Goal: Task Accomplishment & Management: Manage account settings

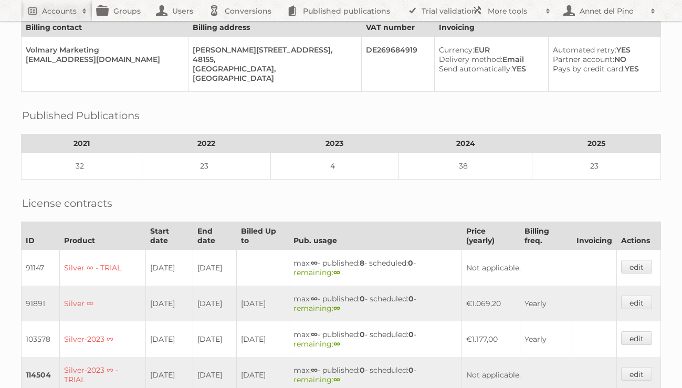
scroll to position [335, 0]
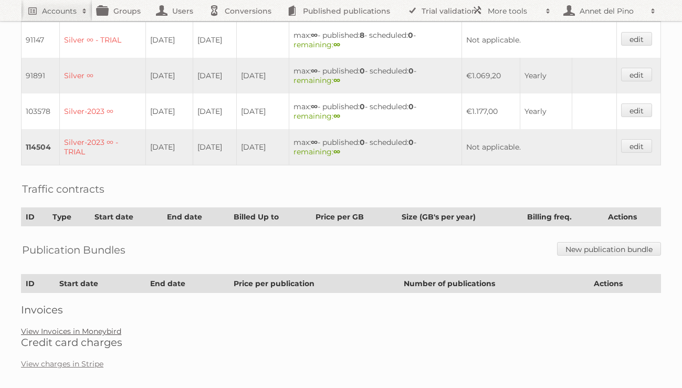
click at [76, 327] on link "View Invoices in Moneybird" at bounding box center [71, 331] width 100 height 9
click at [77, 359] on link "View charges in Stripe" at bounding box center [62, 363] width 82 height 9
click at [54, 359] on link "View charges in Stripe" at bounding box center [62, 363] width 82 height 9
click at [65, 359] on link "View charges in Stripe" at bounding box center [62, 363] width 82 height 9
click at [90, 327] on link "View Invoices in Moneybird" at bounding box center [71, 331] width 100 height 9
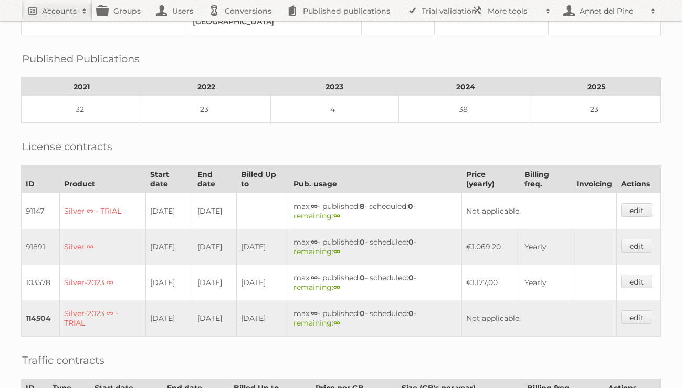
scroll to position [335, 0]
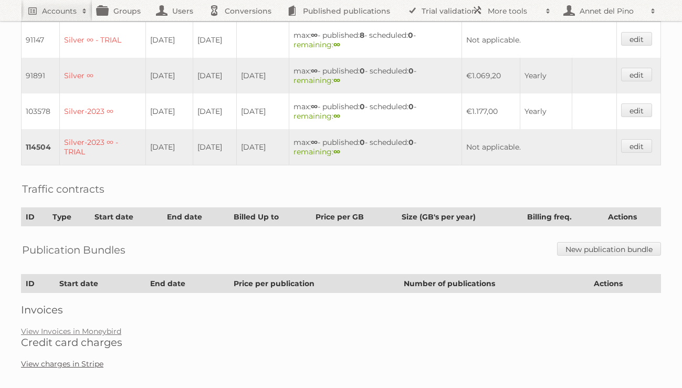
click at [62, 359] on link "View charges in Stripe" at bounding box center [62, 363] width 82 height 9
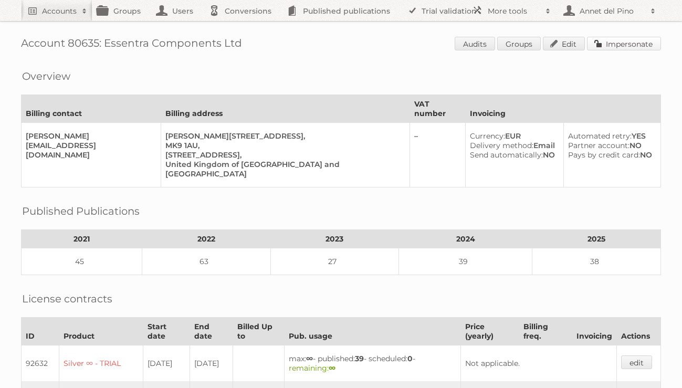
click at [638, 45] on link "Impersonate" at bounding box center [624, 44] width 74 height 14
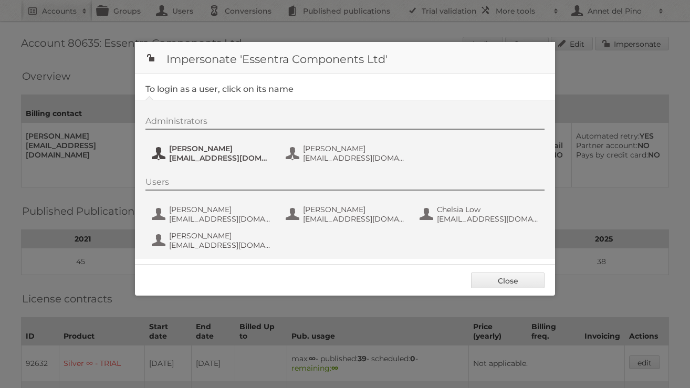
click at [201, 151] on span "Christoph Muehlenbeck" at bounding box center [220, 148] width 102 height 9
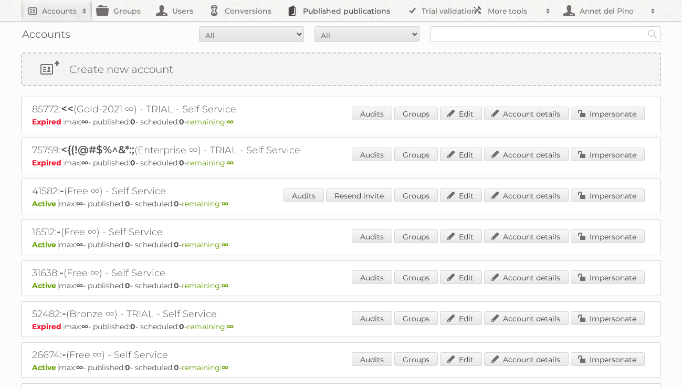
click at [342, 13] on link "Published publications" at bounding box center [341, 10] width 119 height 21
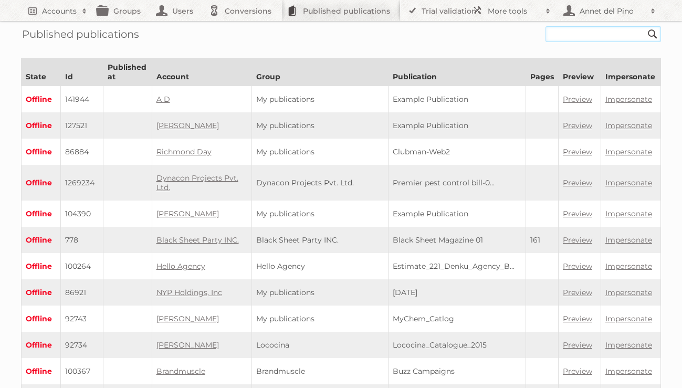
click at [548, 34] on input "text" at bounding box center [604, 34] width 116 height 16
type input "latin"
click at [645, 26] on input "Search" at bounding box center [653, 34] width 16 height 16
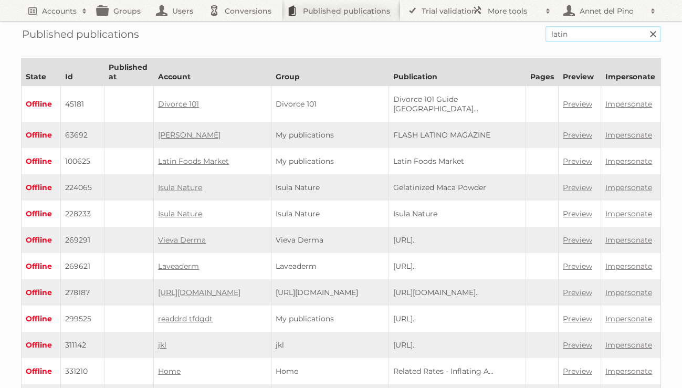
click at [574, 35] on input "latin" at bounding box center [604, 34] width 116 height 16
type input "latinmarket"
click at [645, 26] on input "Search" at bounding box center [653, 34] width 16 height 16
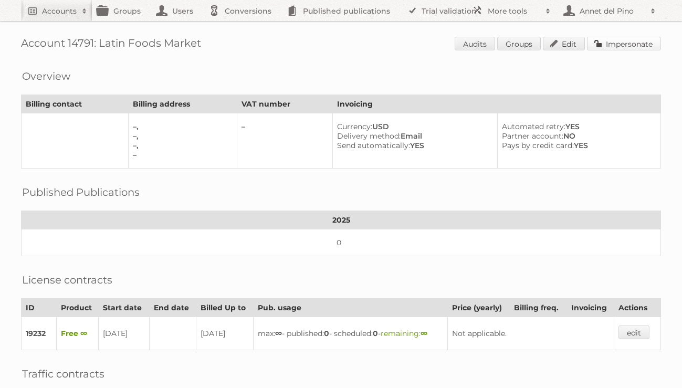
click at [602, 46] on link "Impersonate" at bounding box center [624, 44] width 74 height 14
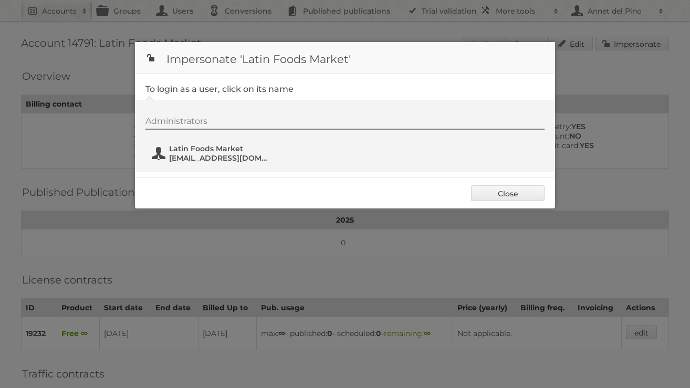
click at [231, 160] on span "yu.airene@gmail.com" at bounding box center [220, 157] width 102 height 9
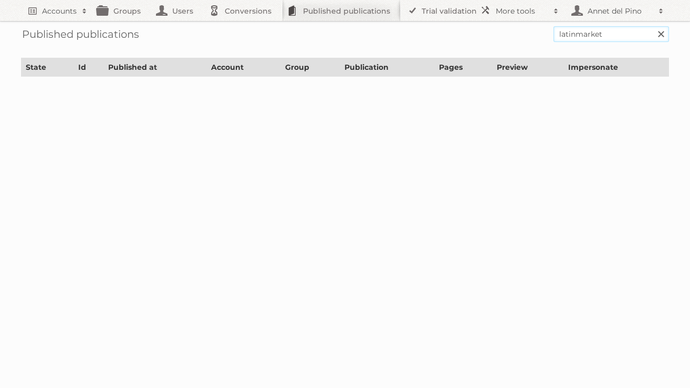
click at [577, 38] on input "latinmarket" at bounding box center [612, 34] width 116 height 16
click at [624, 34] on input "latin-market" at bounding box center [612, 34] width 116 height 16
type input "latin-market"
click at [653, 26] on input "Search" at bounding box center [661, 34] width 16 height 16
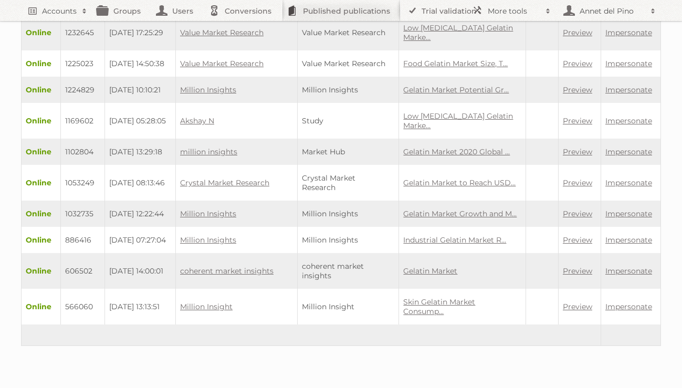
scroll to position [2351, 0]
click at [36, 12] on link "Accounts" at bounding box center [56, 10] width 71 height 21
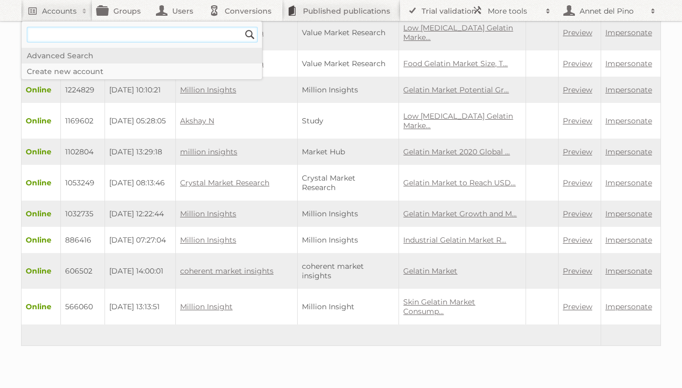
type input"] "[EMAIL_ADDRESS][DOMAIN_NAME]"
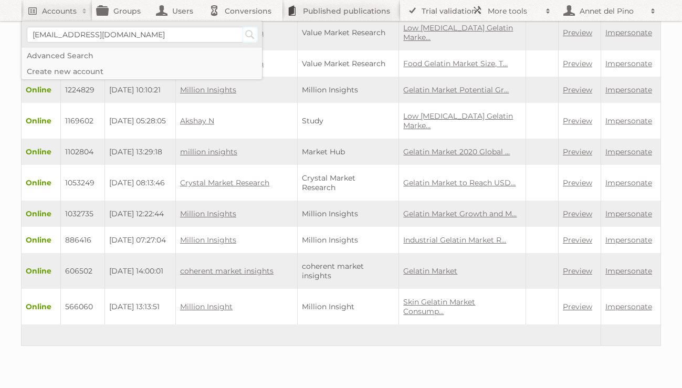
click at [254, 38] on input "Search" at bounding box center [250, 35] width 16 height 16
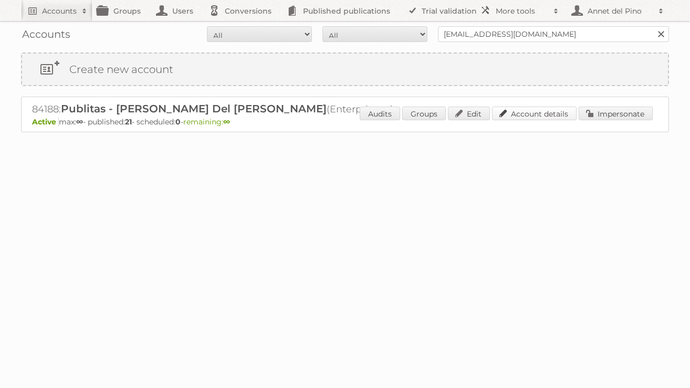
click at [561, 109] on link "Account details" at bounding box center [534, 114] width 85 height 14
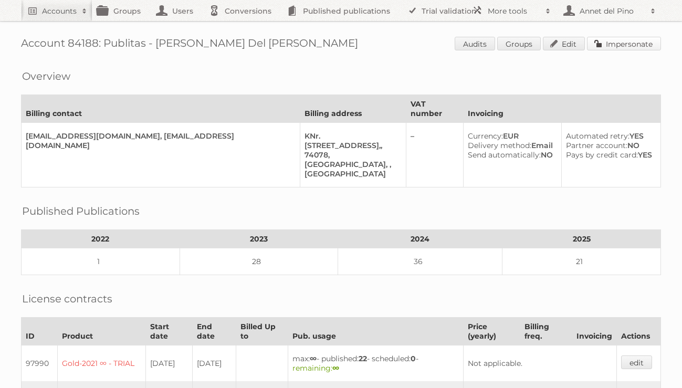
click at [645, 38] on link "Impersonate" at bounding box center [624, 44] width 74 height 14
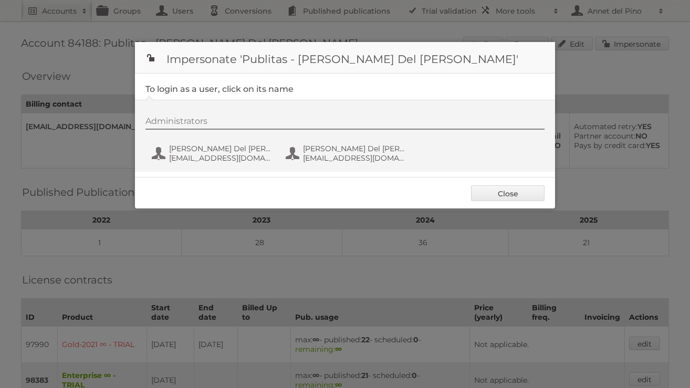
click at [206, 134] on div "Administrators Annet Del Pino annet@publitas.com Annet Del Pino annetdelpino@gm…" at bounding box center [351, 141] width 410 height 50
click at [206, 143] on button "Annet Del Pino annet@publitas.com" at bounding box center [212, 153] width 123 height 21
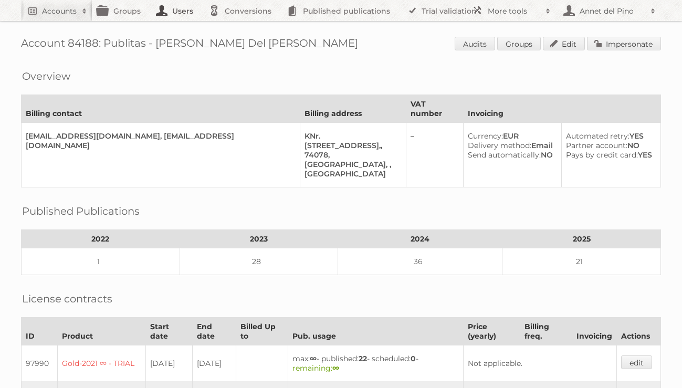
click at [163, 17] on link "Users" at bounding box center [177, 10] width 53 height 21
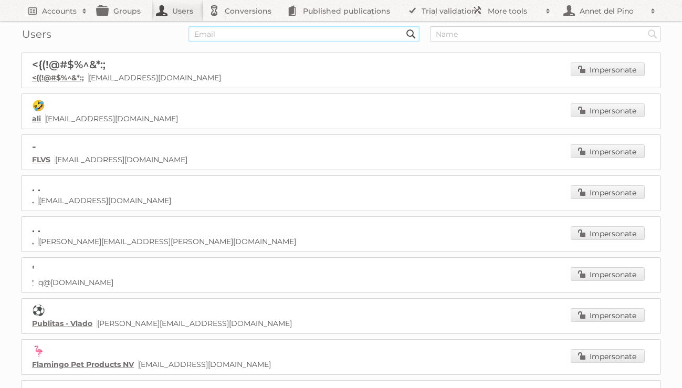
click at [336, 38] on input "text" at bounding box center [304, 34] width 231 height 16
paste input "marketsgroup.org"
type input "marketsgroup.org"
click at [403, 26] on input "Search" at bounding box center [411, 34] width 16 height 16
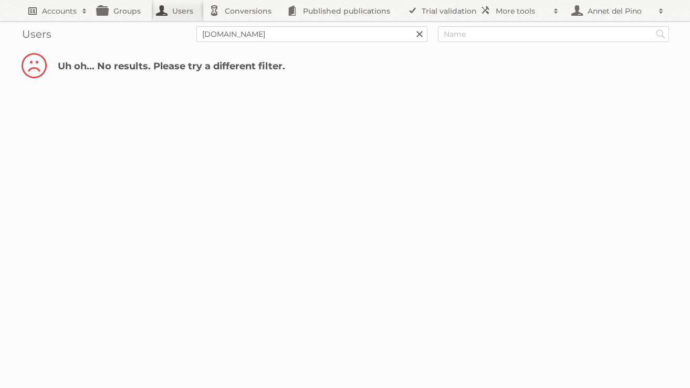
click at [59, 14] on h2 "Accounts" at bounding box center [59, 11] width 35 height 11
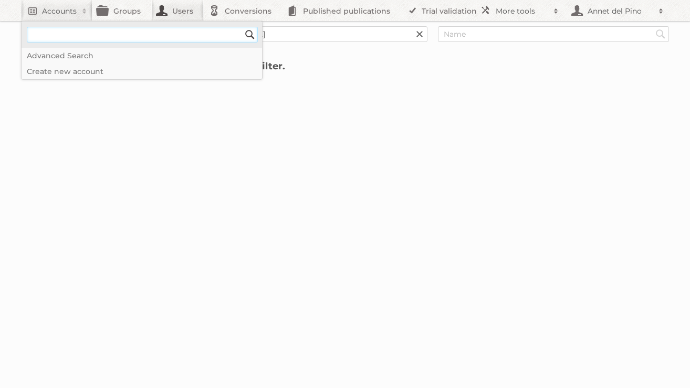
paste input"] "[DOMAIN_NAME]"
type input"] "[DOMAIN_NAME]"
click at [242, 27] on input "Search" at bounding box center [250, 35] width 16 height 16
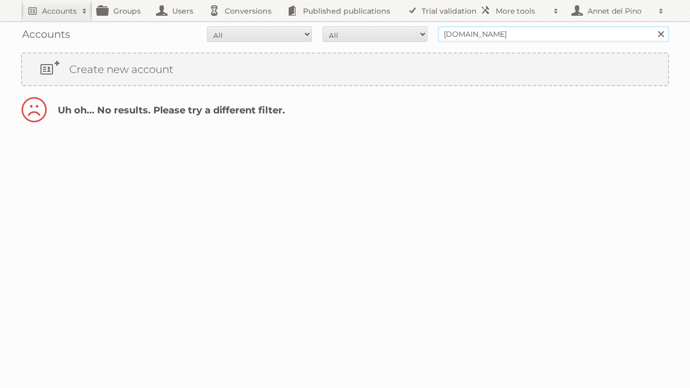
click at [488, 30] on input "[DOMAIN_NAME]" at bounding box center [553, 34] width 231 height 16
paste input "Markets Group"
type input "Markets Group"
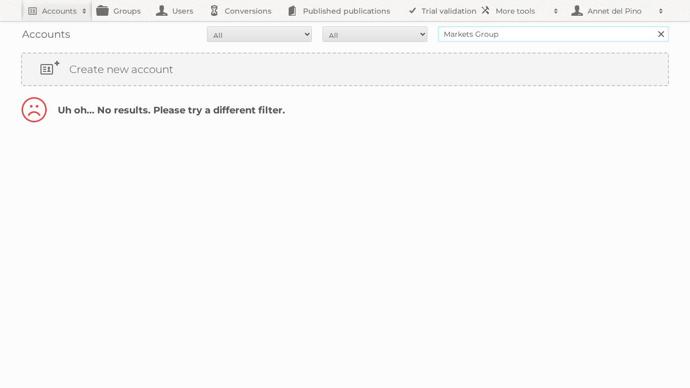
click at [653, 26] on input "Search" at bounding box center [661, 34] width 16 height 16
drag, startPoint x: 495, startPoint y: 29, endPoint x: 474, endPoint y: 34, distance: 20.9
click at [474, 35] on input "Markets Group" at bounding box center [553, 34] width 231 height 16
drag, startPoint x: 519, startPoint y: 32, endPoint x: 470, endPoint y: 34, distance: 49.4
click at [470, 35] on input "Markets Group" at bounding box center [553, 34] width 231 height 16
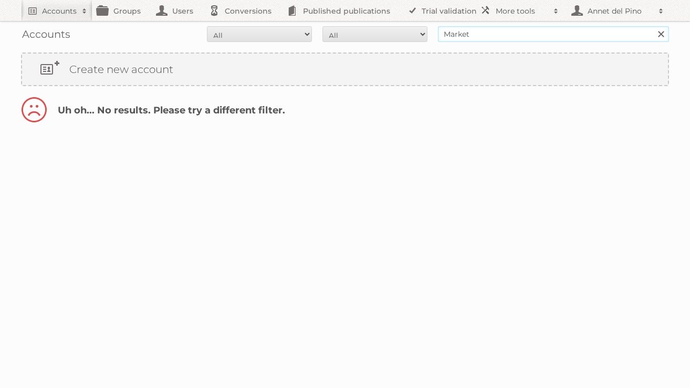
type input "Market"
click at [653, 26] on input "Search" at bounding box center [661, 34] width 16 height 16
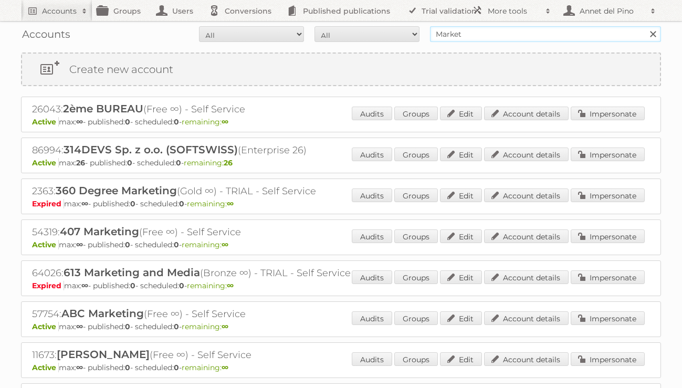
click at [454, 34] on input "Market" at bounding box center [545, 34] width 231 height 16
paste input "[PERSON_NAME][EMAIL_ADDRESS][PERSON_NAME][DOMAIN_NAME]"
type input "[PERSON_NAME][EMAIL_ADDRESS][PERSON_NAME][DOMAIN_NAME]"
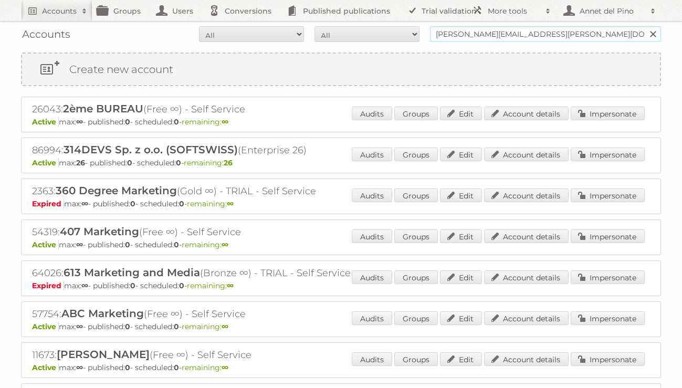
click at [645, 26] on input "Search" at bounding box center [653, 34] width 16 height 16
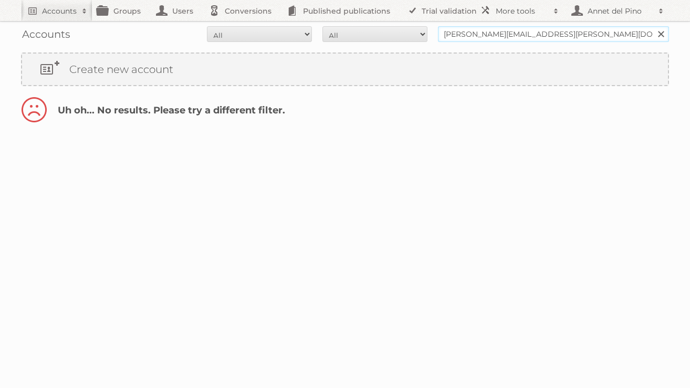
drag, startPoint x: 484, startPoint y: 33, endPoint x: 417, endPoint y: 35, distance: 67.3
click at [417, 35] on form "All Active Expired Pending All Paid Trials Self service ken.bauco@latinmarkets.…" at bounding box center [345, 34] width 648 height 16
type input "@latinmarkets.org"
click at [653, 26] on input "Search" at bounding box center [661, 34] width 16 height 16
click at [528, 28] on input "@[DOMAIN_NAME]" at bounding box center [553, 34] width 231 height 16
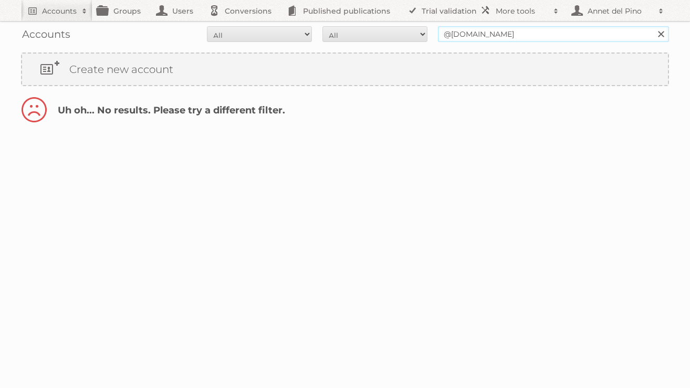
click at [528, 28] on input "@[DOMAIN_NAME]" at bounding box center [553, 34] width 231 height 16
click at [333, 9] on link "Published publications" at bounding box center [341, 10] width 119 height 21
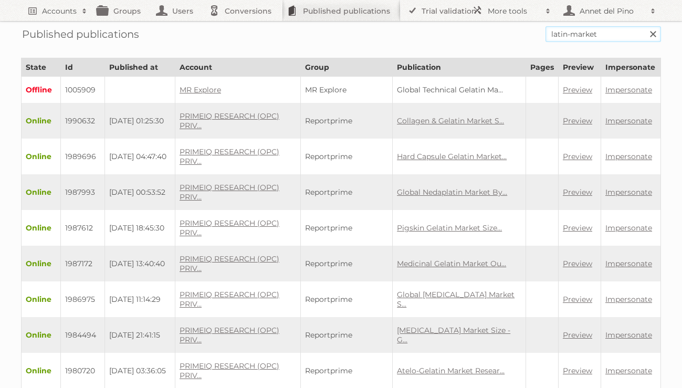
click at [594, 34] on input "latin-market" at bounding box center [604, 34] width 116 height 16
paste input "Firm Overview"
type input "Firm Overview"
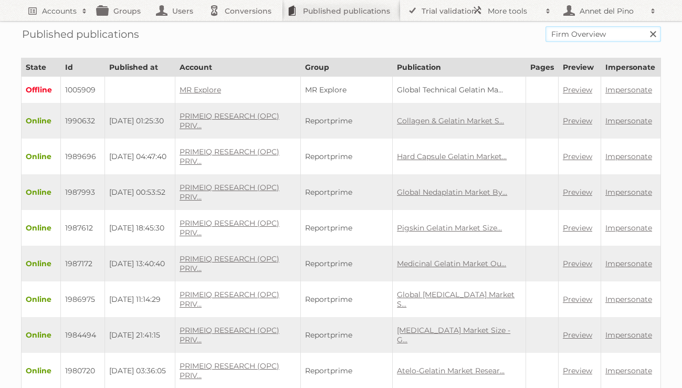
click at [645, 26] on input "Search" at bounding box center [653, 34] width 16 height 16
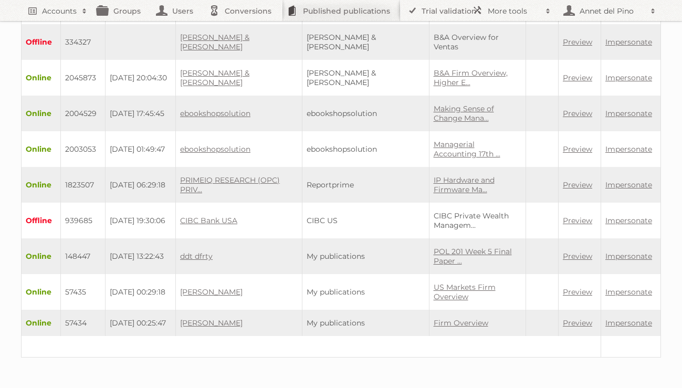
scroll to position [71, 0]
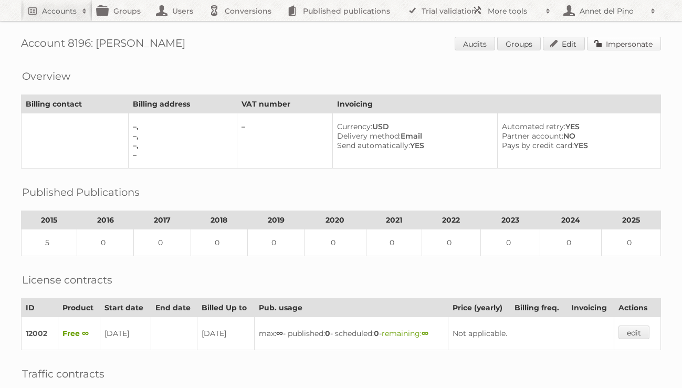
click at [632, 47] on link "Impersonate" at bounding box center [624, 44] width 74 height 14
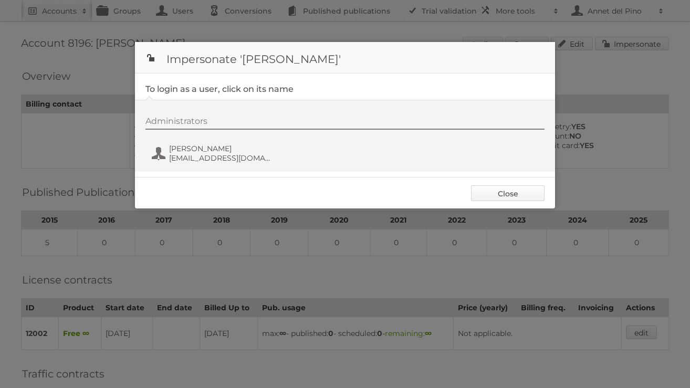
click at [505, 198] on link "Close" at bounding box center [508, 193] width 74 height 16
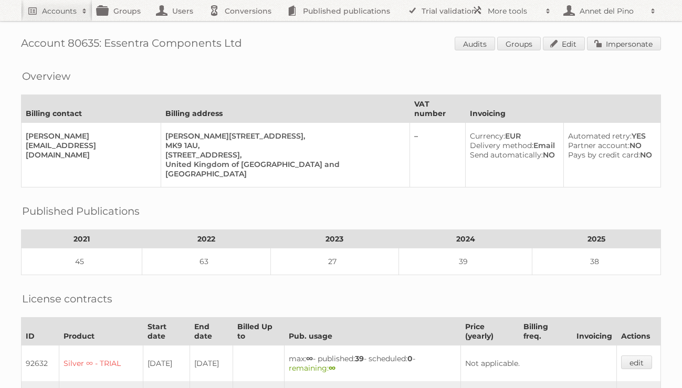
click at [638, 50] on span "Audits Groups Edit Impersonate" at bounding box center [558, 45] width 206 height 16
click at [638, 47] on link "Impersonate" at bounding box center [624, 44] width 74 height 14
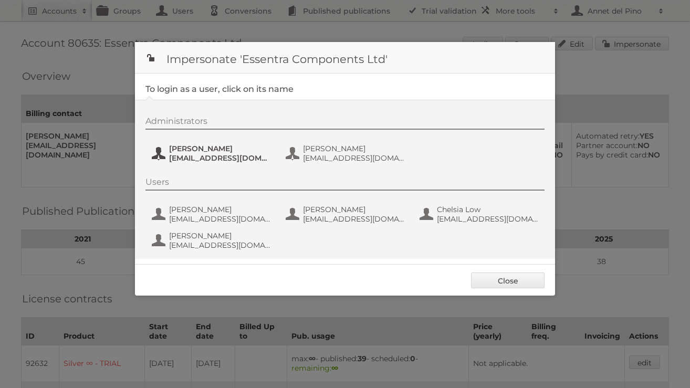
click at [209, 155] on span "[EMAIL_ADDRESS][DOMAIN_NAME]" at bounding box center [220, 157] width 102 height 9
